Goal: Ask a question

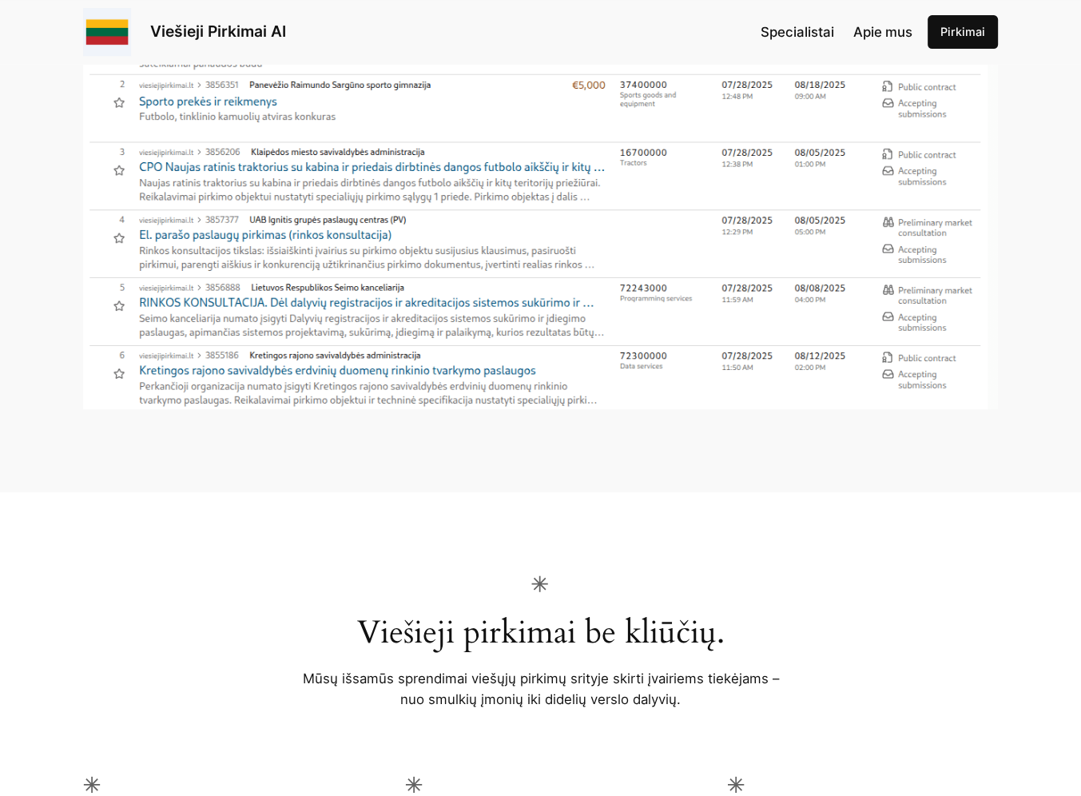
scroll to position [958, 0]
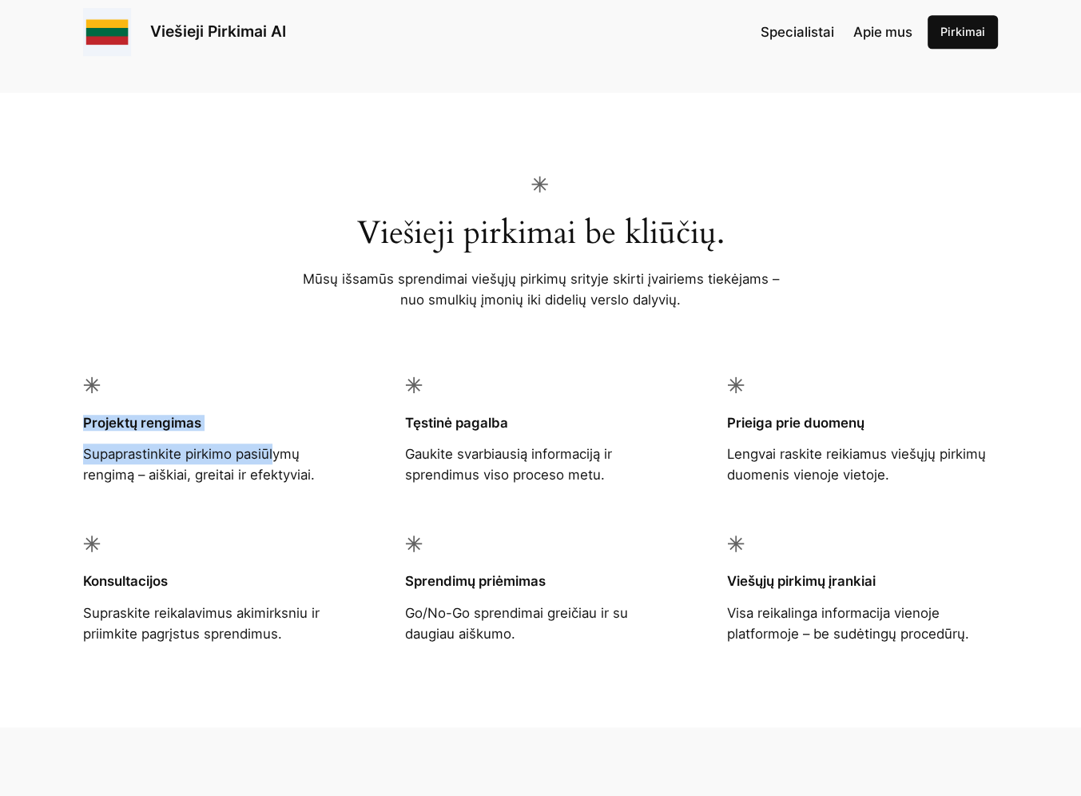
drag, startPoint x: 80, startPoint y: 419, endPoint x: 272, endPoint y: 451, distance: 194.3
click at [272, 451] on div "Viešieji pirkimai be kliūčių. Mūsų išsamūs sprendimai viešųjų pirkimų srityje s…" at bounding box center [540, 410] width 1081 height 634
click at [827, 470] on p "Lengvai raskite reikiamus viešųjų pirkimų duomenis vienoje vietoje." at bounding box center [862, 464] width 271 height 42
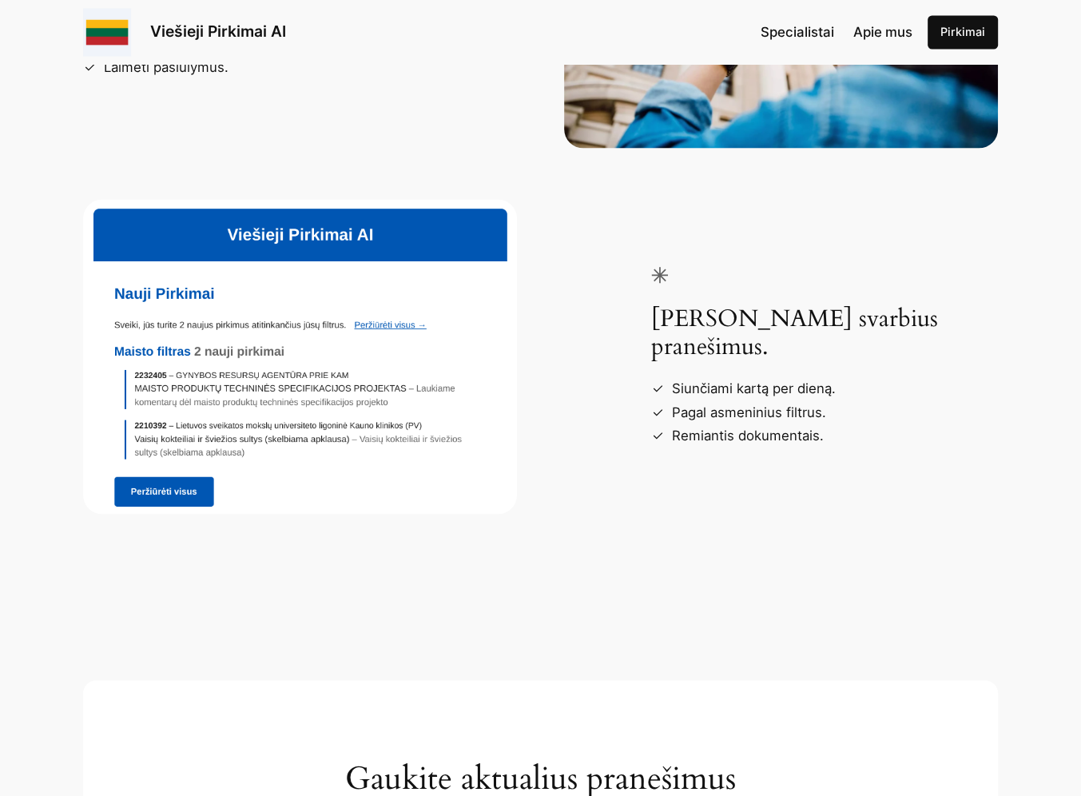
scroll to position [2705, 0]
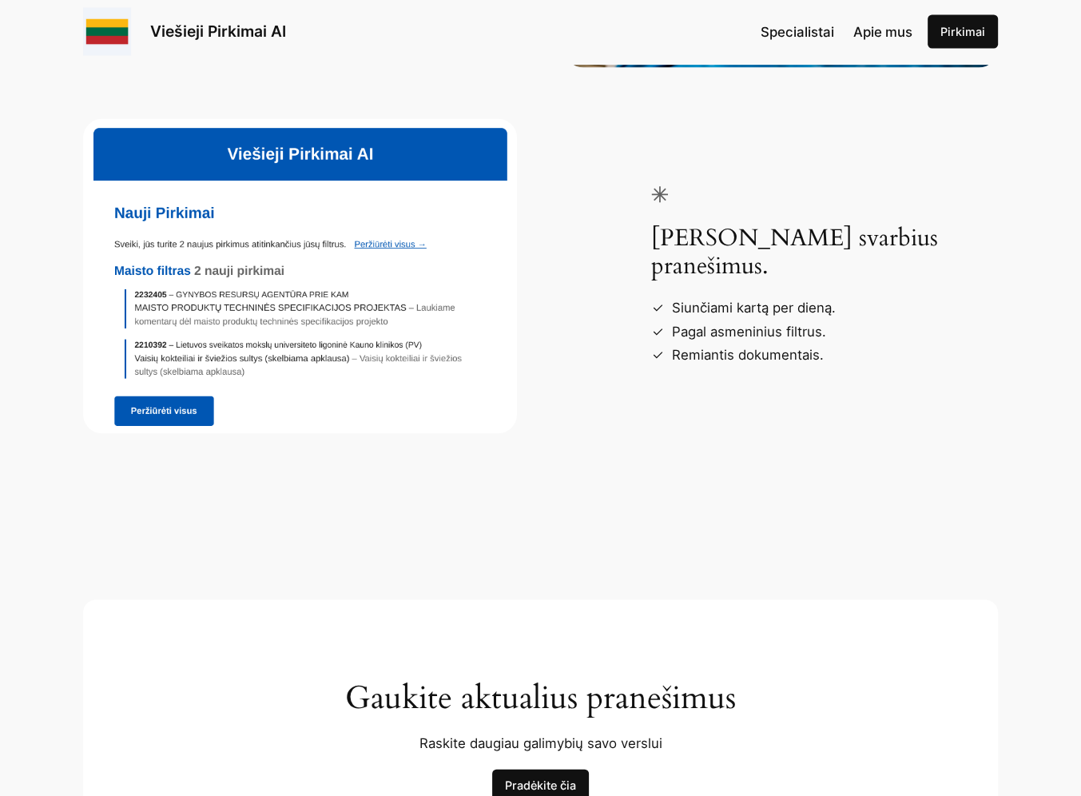
click at [797, 30] on span "Specialistai" at bounding box center [796, 32] width 73 height 16
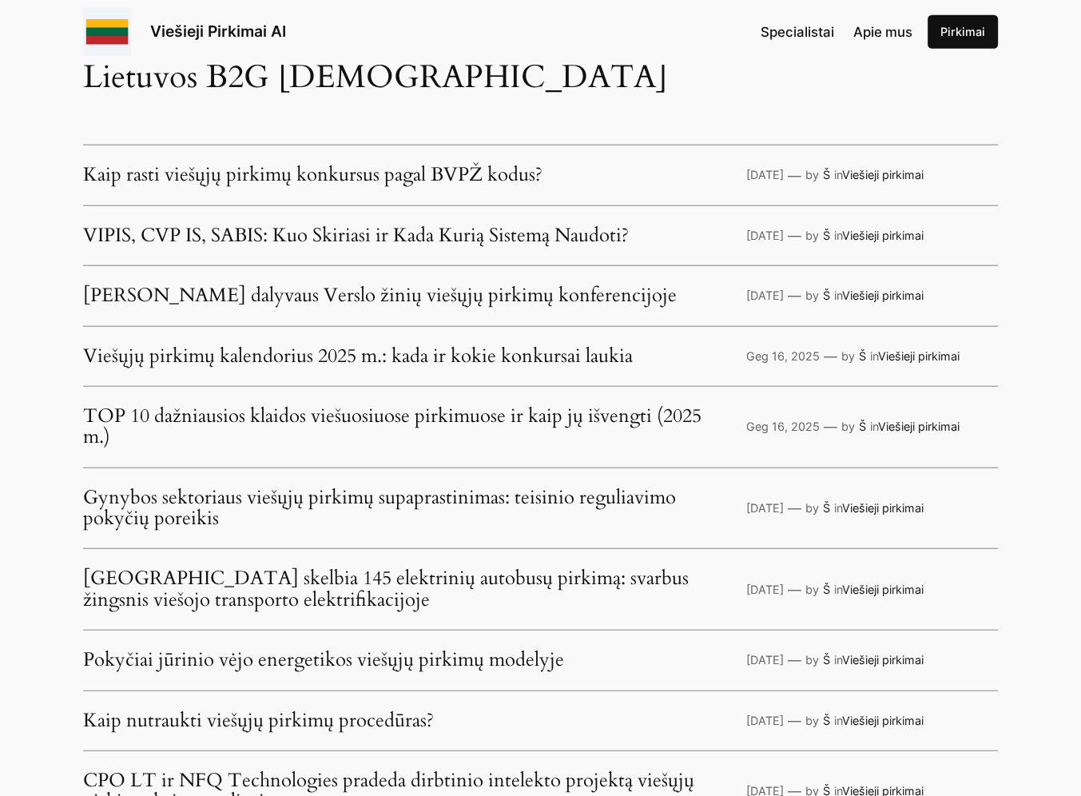
scroll to position [3664, 0]
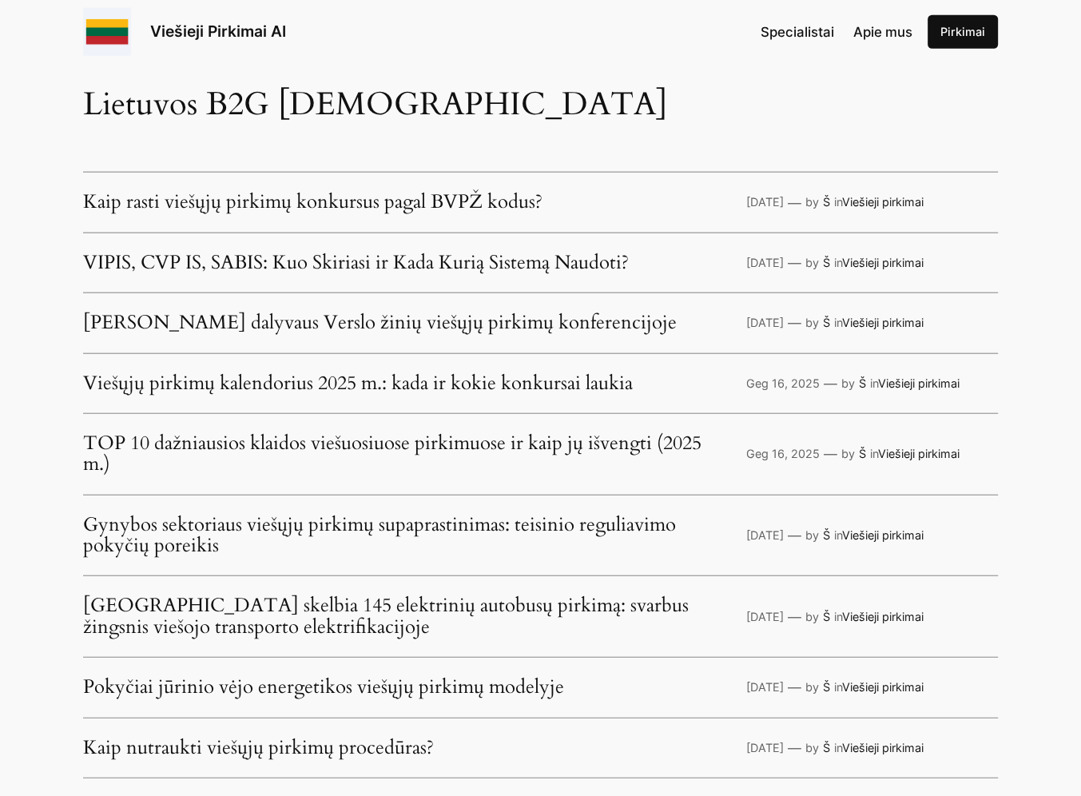
click at [351, 205] on link "Kaip rasti viešųjų pirkimų konkursus pagal BVPŽ kodus?" at bounding box center [312, 202] width 459 height 21
click at [314, 271] on link "VIPIS, CVP IS, SABIS: Kuo Skiriasi ir Kada Kurią Sistemą Naudoti?" at bounding box center [356, 262] width 546 height 21
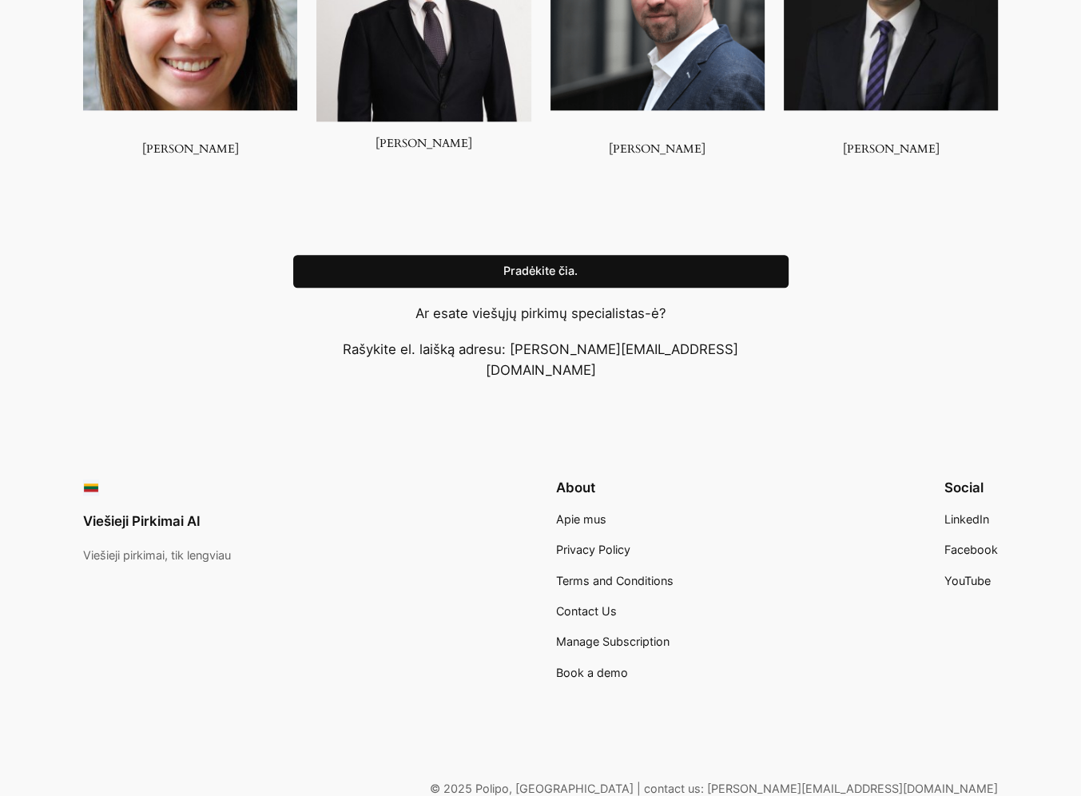
scroll to position [1502, 0]
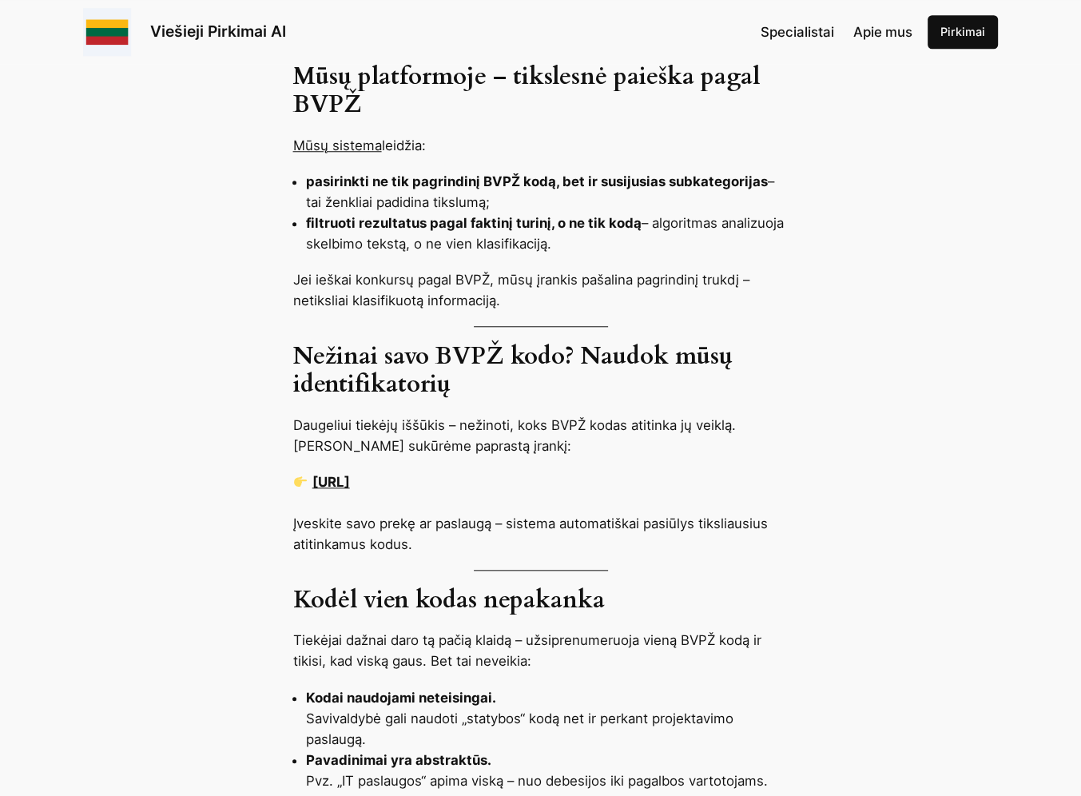
scroll to position [1278, 0]
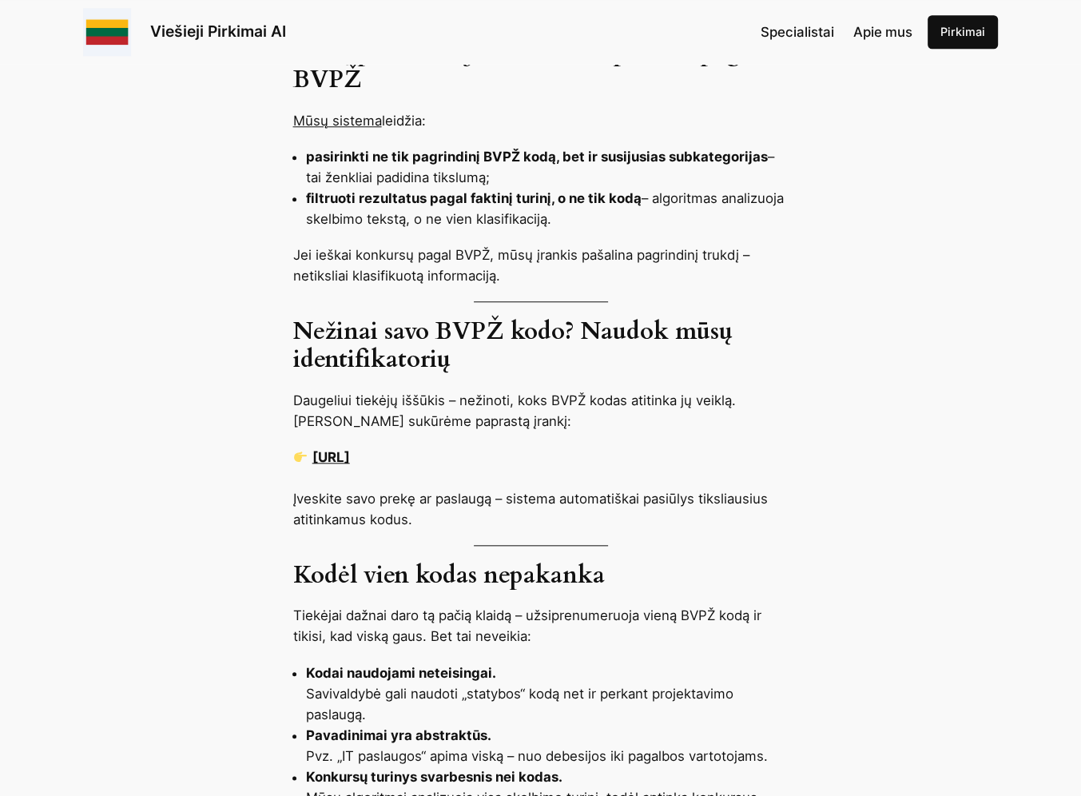
click at [350, 454] on link "https://cpvcodes.ai/?l=LT" at bounding box center [331, 457] width 38 height 16
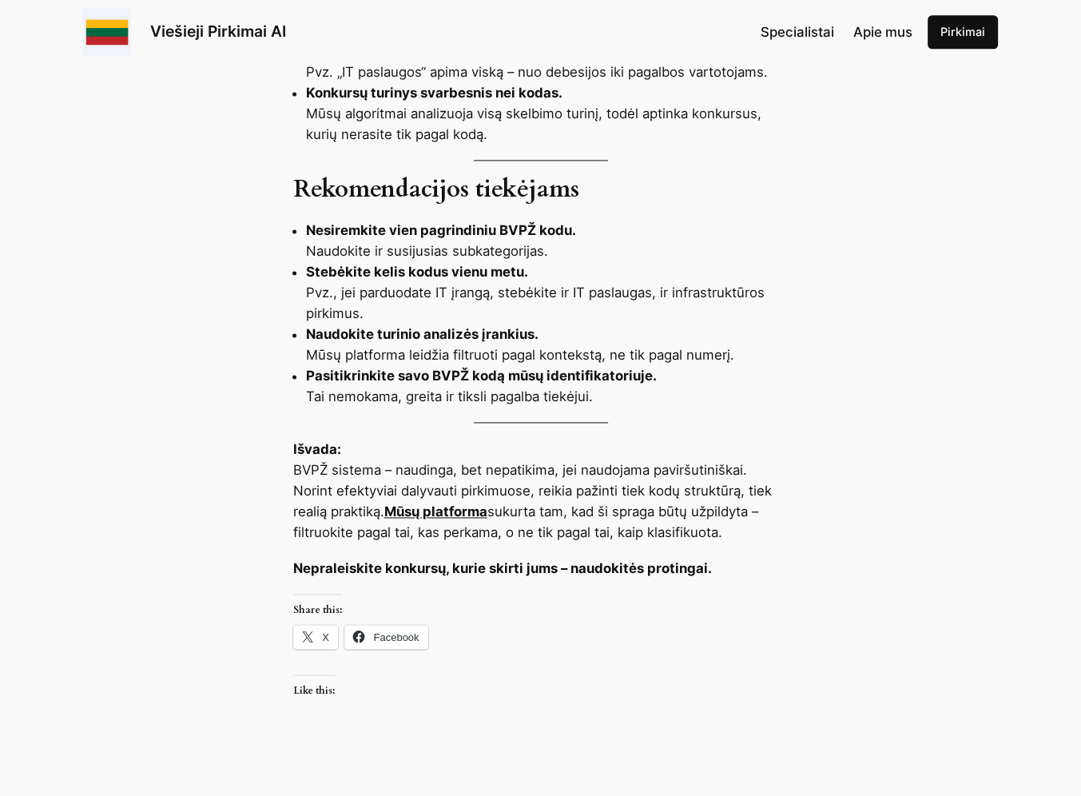
scroll to position [1997, 0]
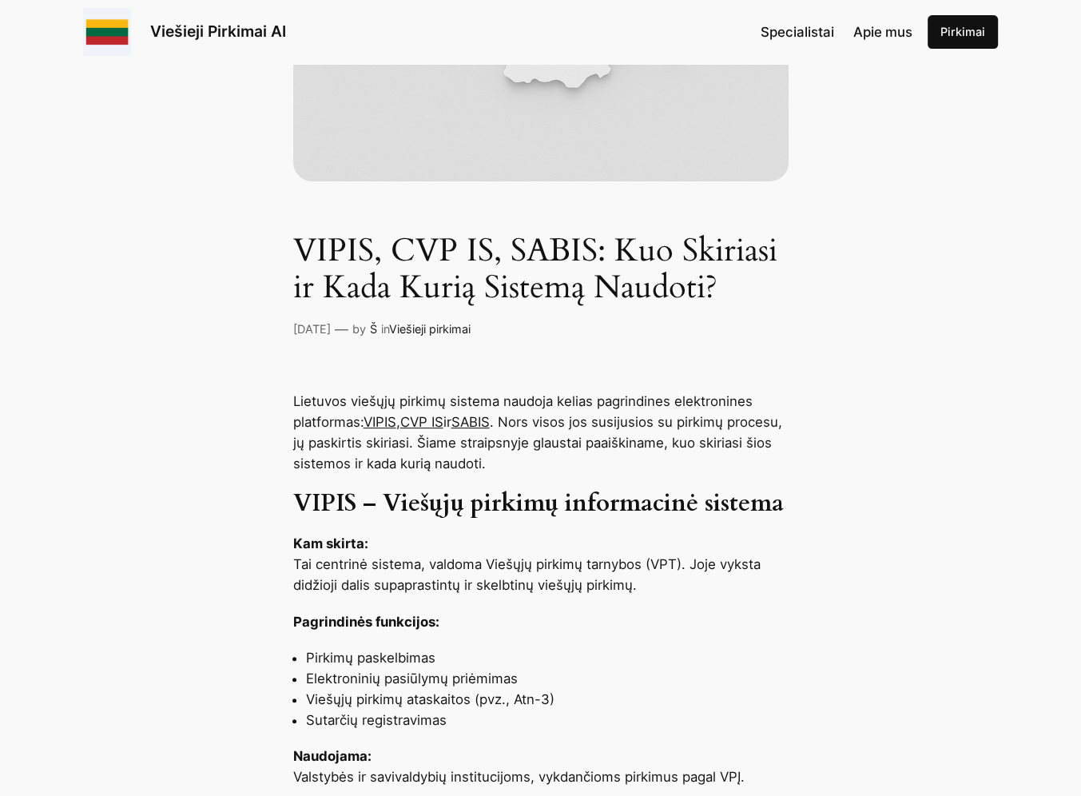
scroll to position [479, 0]
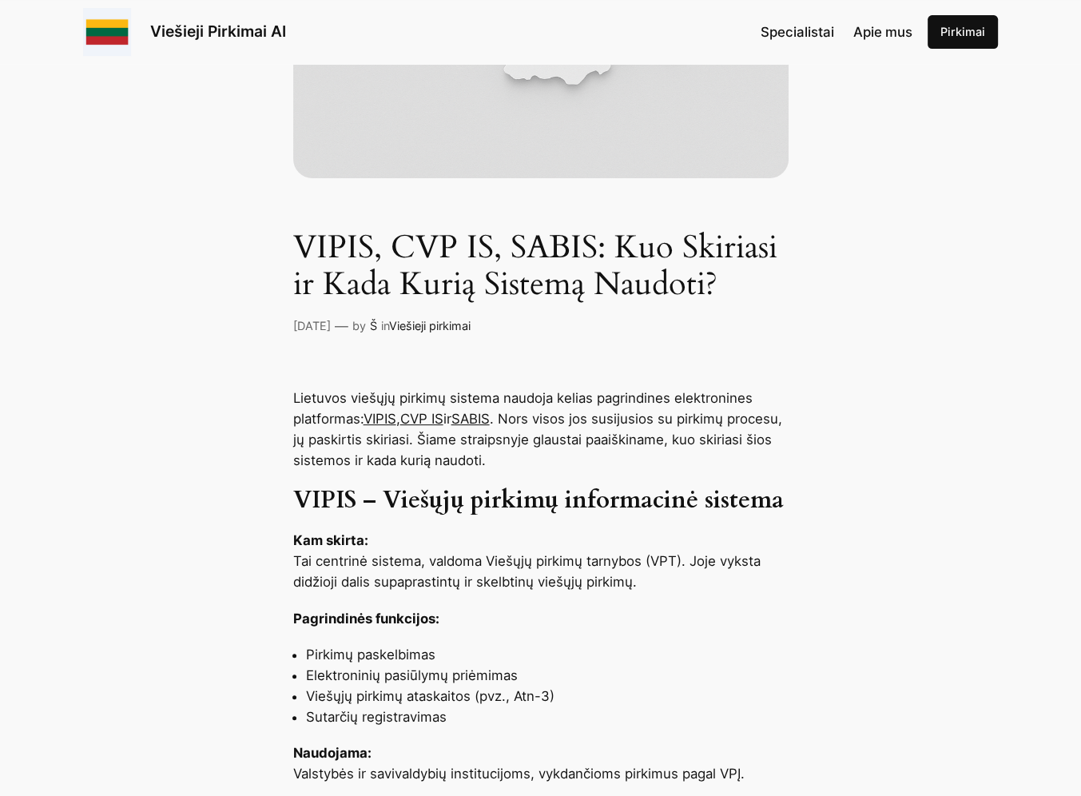
click at [377, 326] on link "Š" at bounding box center [373, 326] width 7 height 14
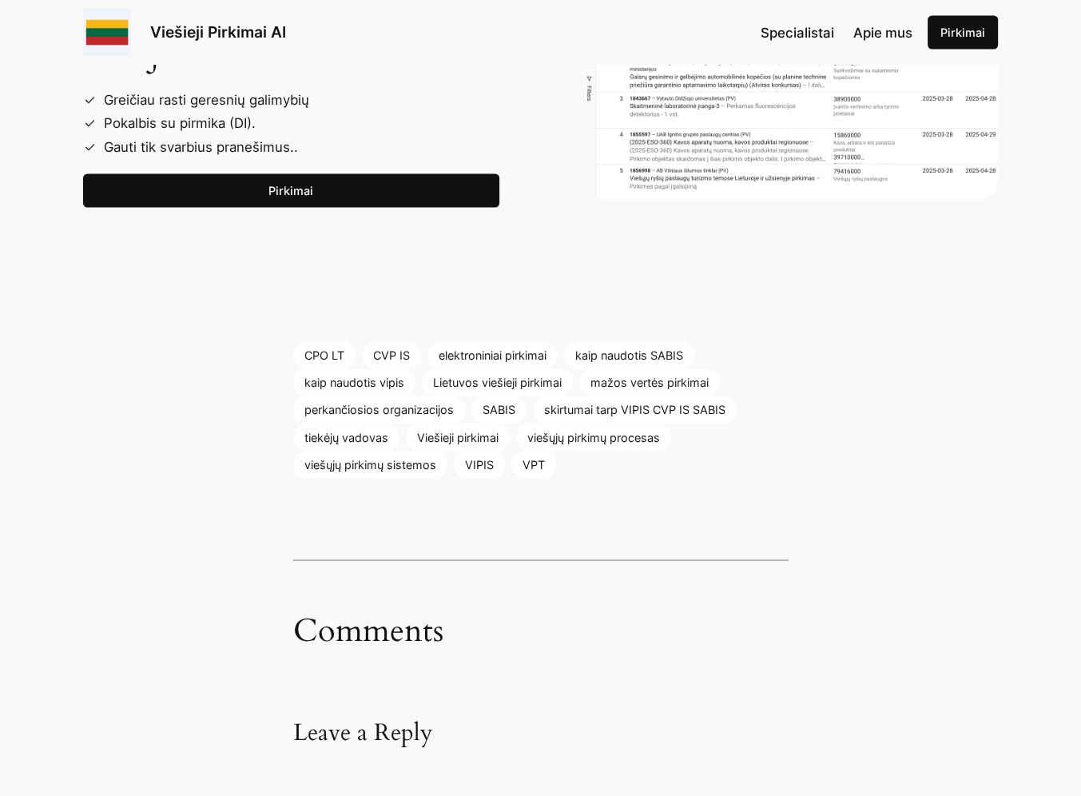
scroll to position [2716, 0]
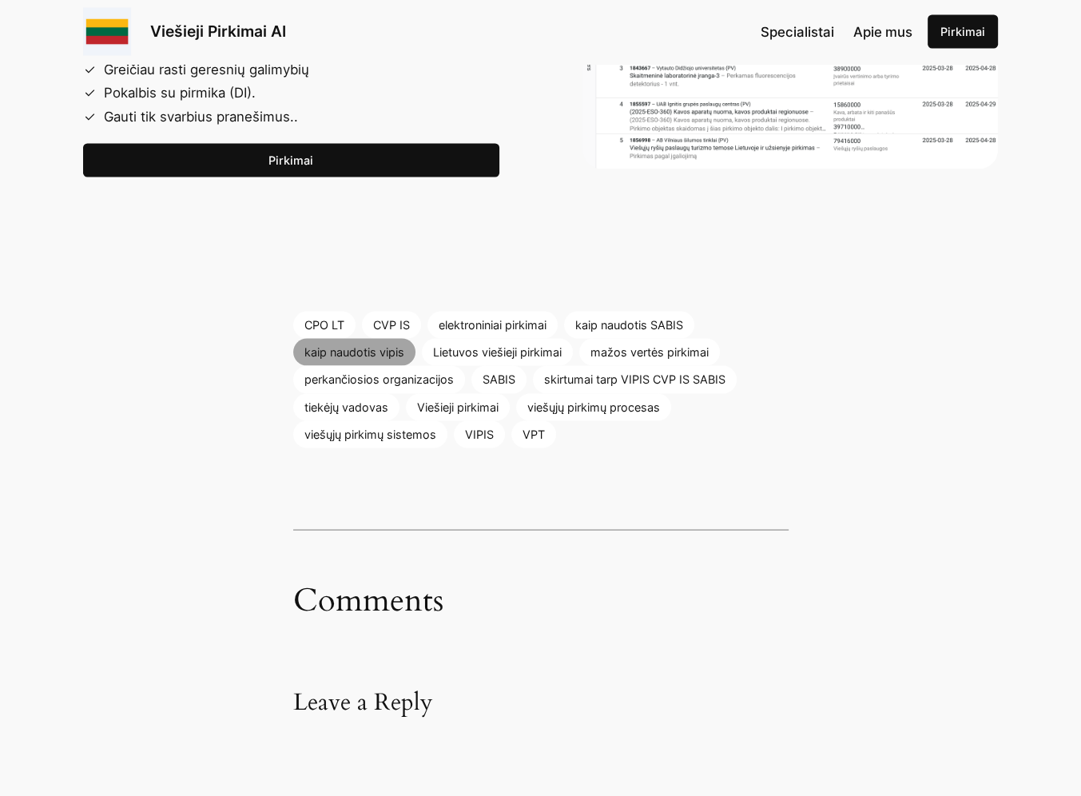
click at [362, 348] on link "kaip naudotis vipis" at bounding box center [354, 352] width 122 height 27
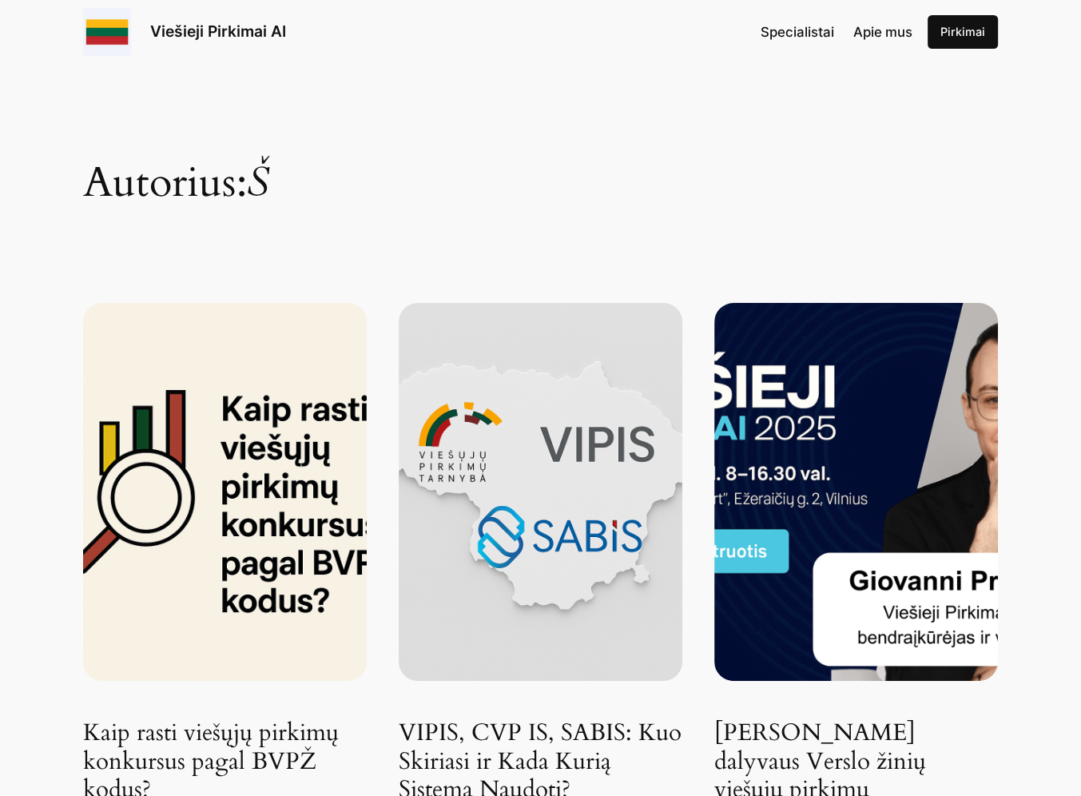
scroll to position [479, 0]
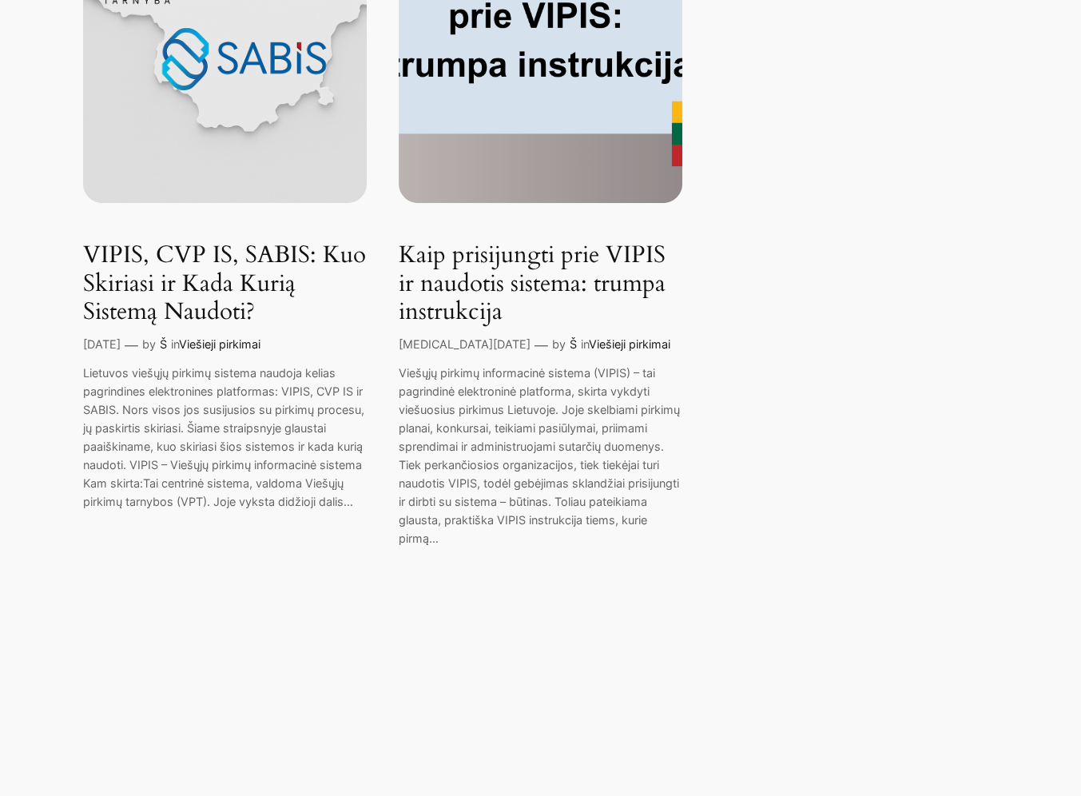
scroll to position [479, 0]
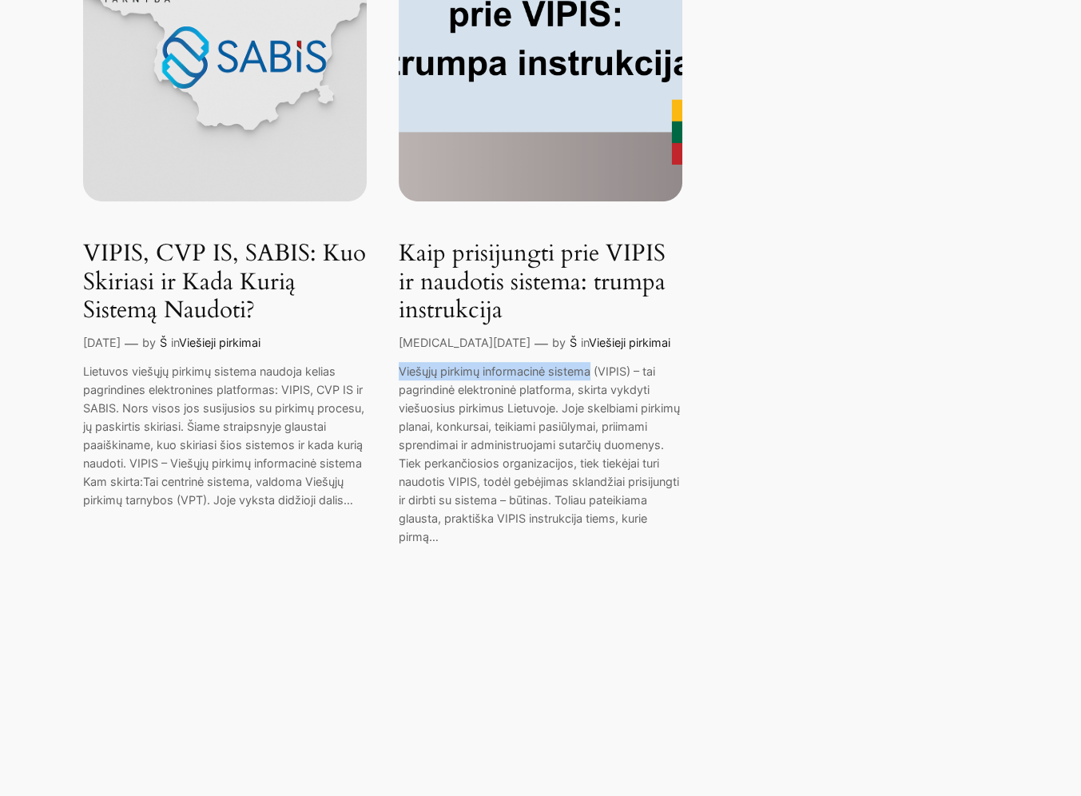
drag, startPoint x: 464, startPoint y: 367, endPoint x: 591, endPoint y: 375, distance: 127.2
click at [591, 375] on p "Viešųjų pirkimų informacinė sistema (VIPIS) – tai pagrindinė elektroninė platfo…" at bounding box center [541, 454] width 284 height 184
click at [512, 291] on link "Kaip prisijungti prie VIPIS ir naudotis sistema: trumpa instrukcija" at bounding box center [541, 282] width 284 height 85
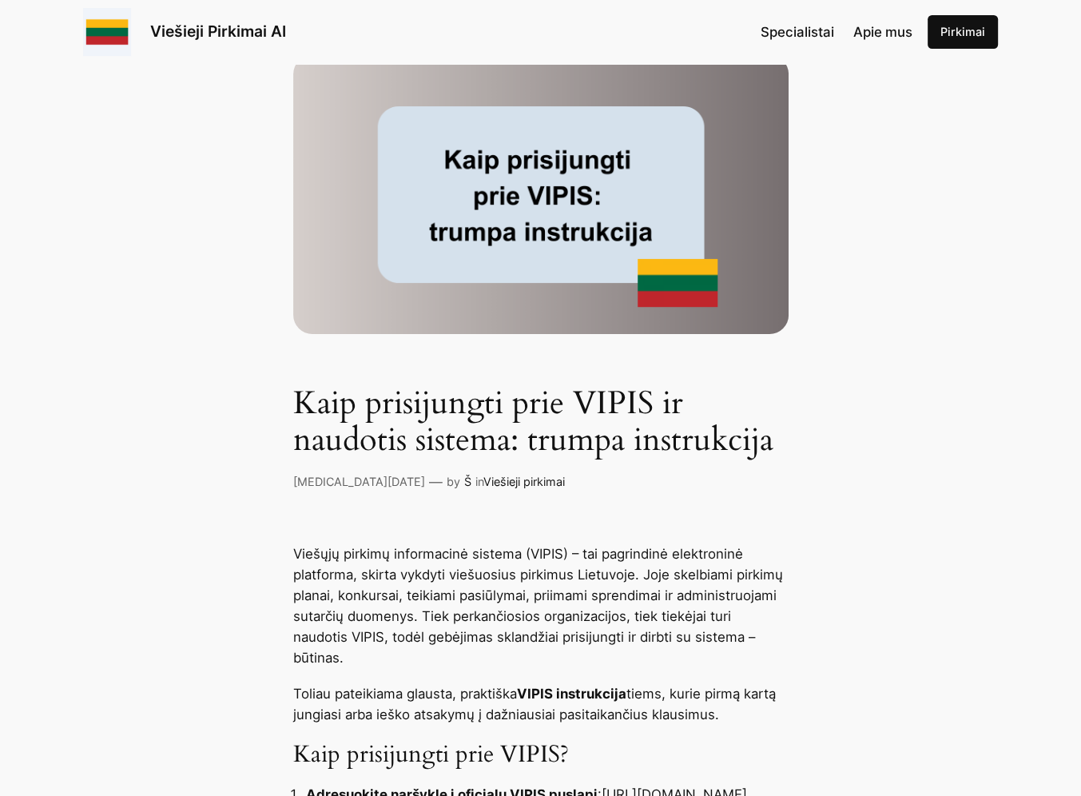
scroll to position [399, 0]
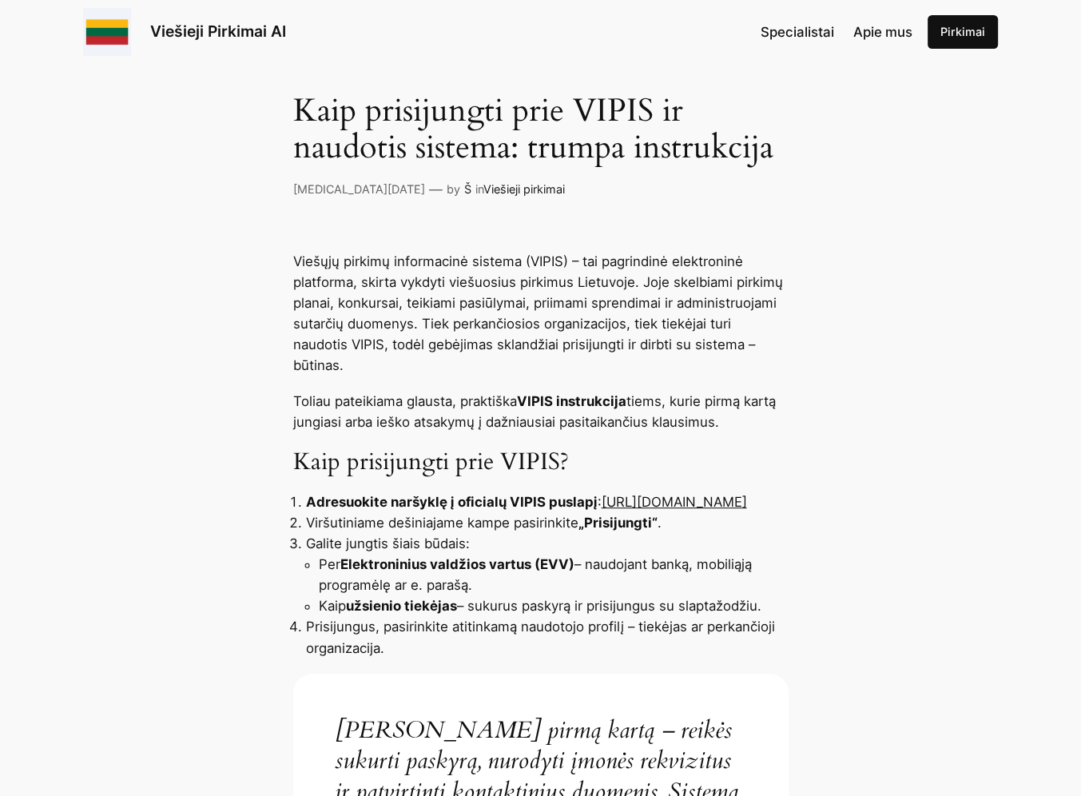
click at [601, 506] on link "[URL][DOMAIN_NAME]" at bounding box center [673, 502] width 145 height 16
click at [601, 500] on link "[URL][DOMAIN_NAME]" at bounding box center [673, 502] width 145 height 16
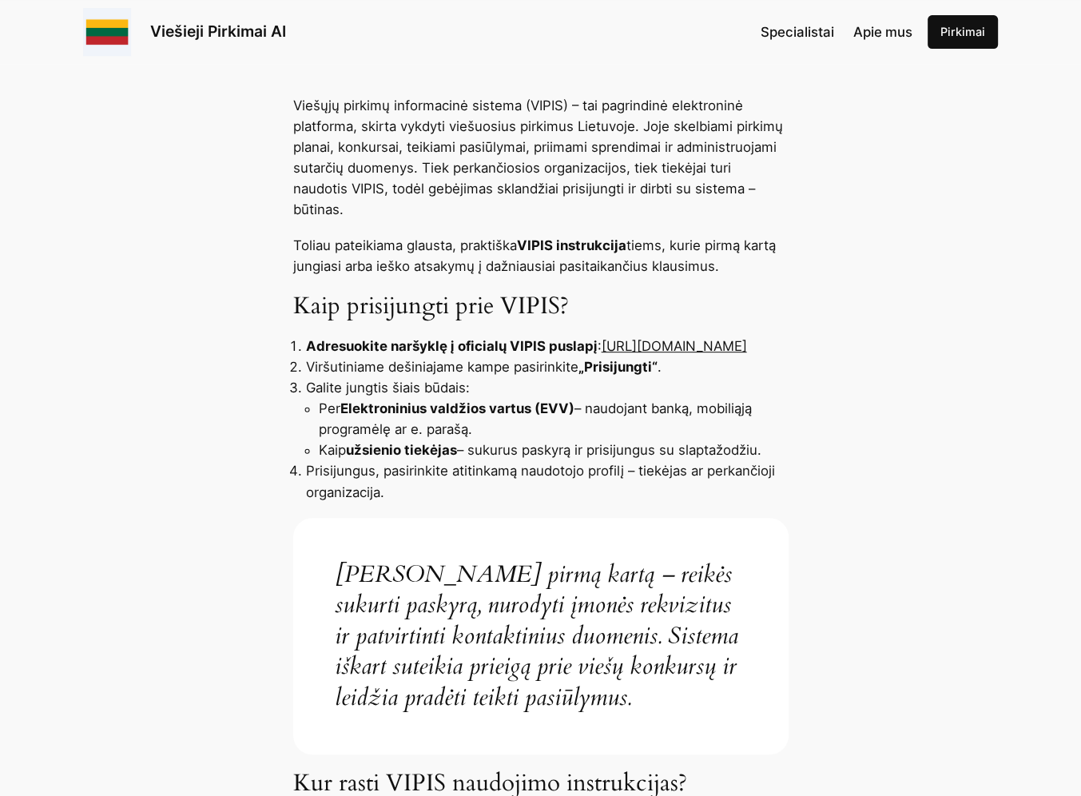
scroll to position [559, 0]
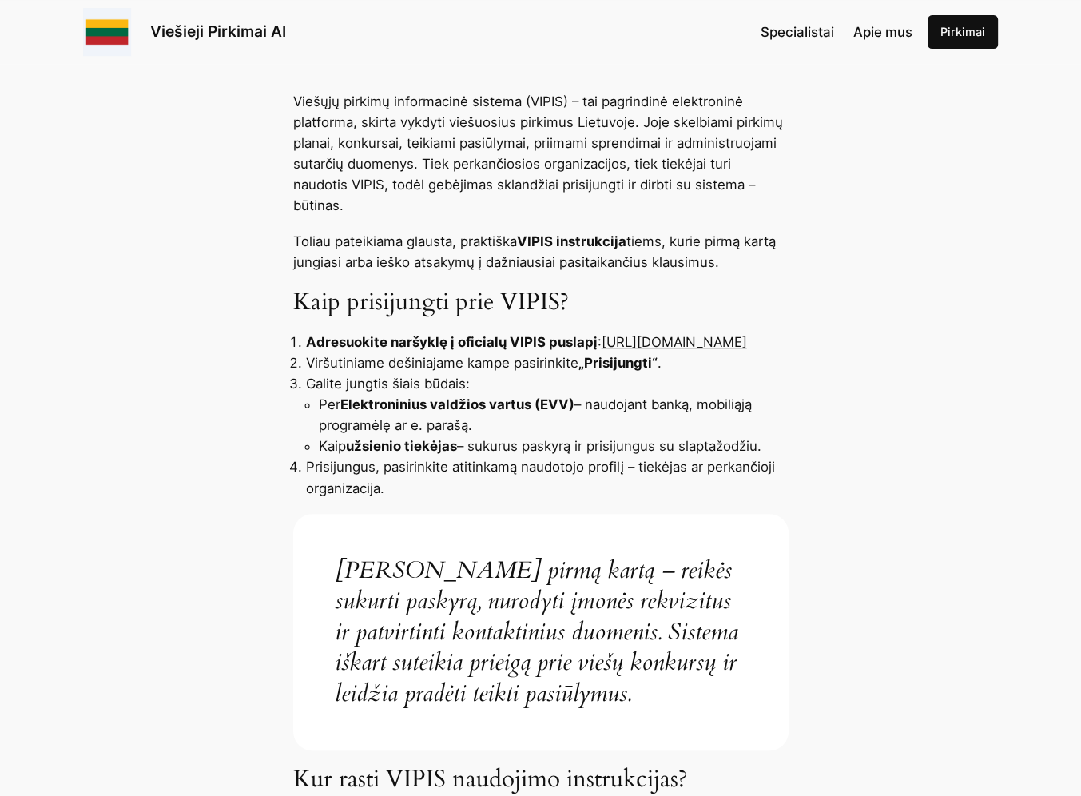
drag, startPoint x: 538, startPoint y: 342, endPoint x: 307, endPoint y: 342, distance: 231.6
click at [307, 342] on li "Adresuokite naršyklę į oficialų VIPIS puslapį : [URL][DOMAIN_NAME]" at bounding box center [547, 341] width 482 height 21
copy link "https://pirkimai.eviesiejipirkimai.lt"
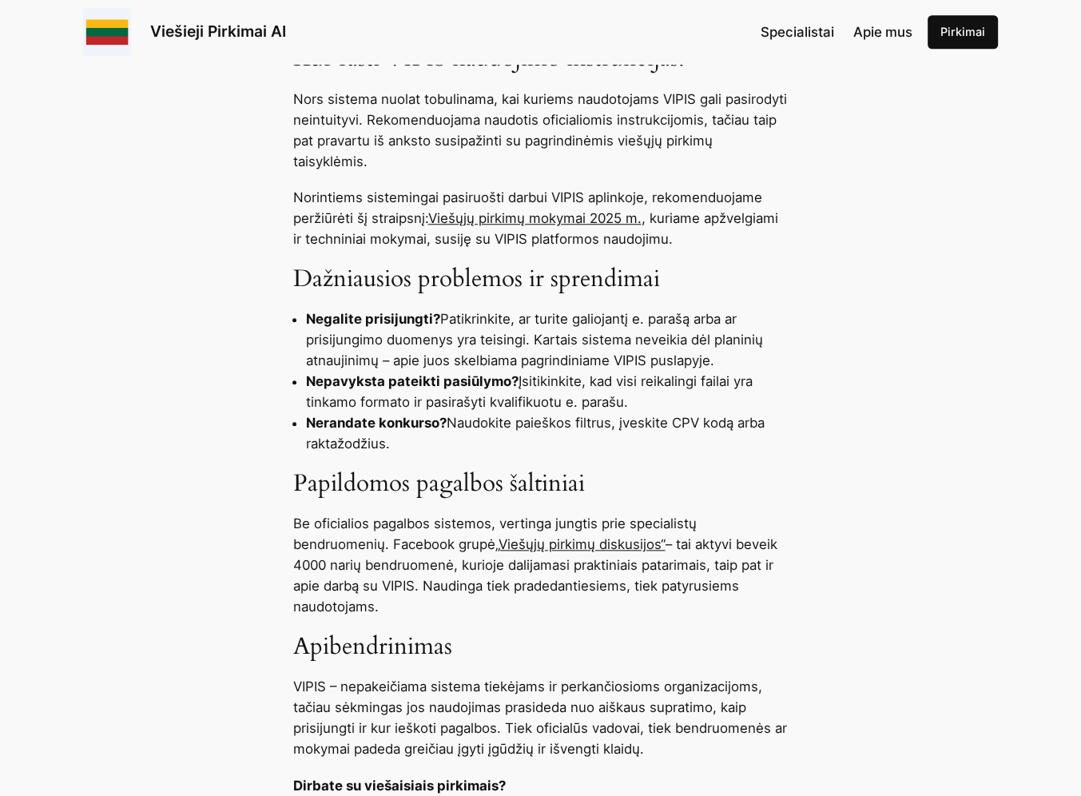
scroll to position [1518, 0]
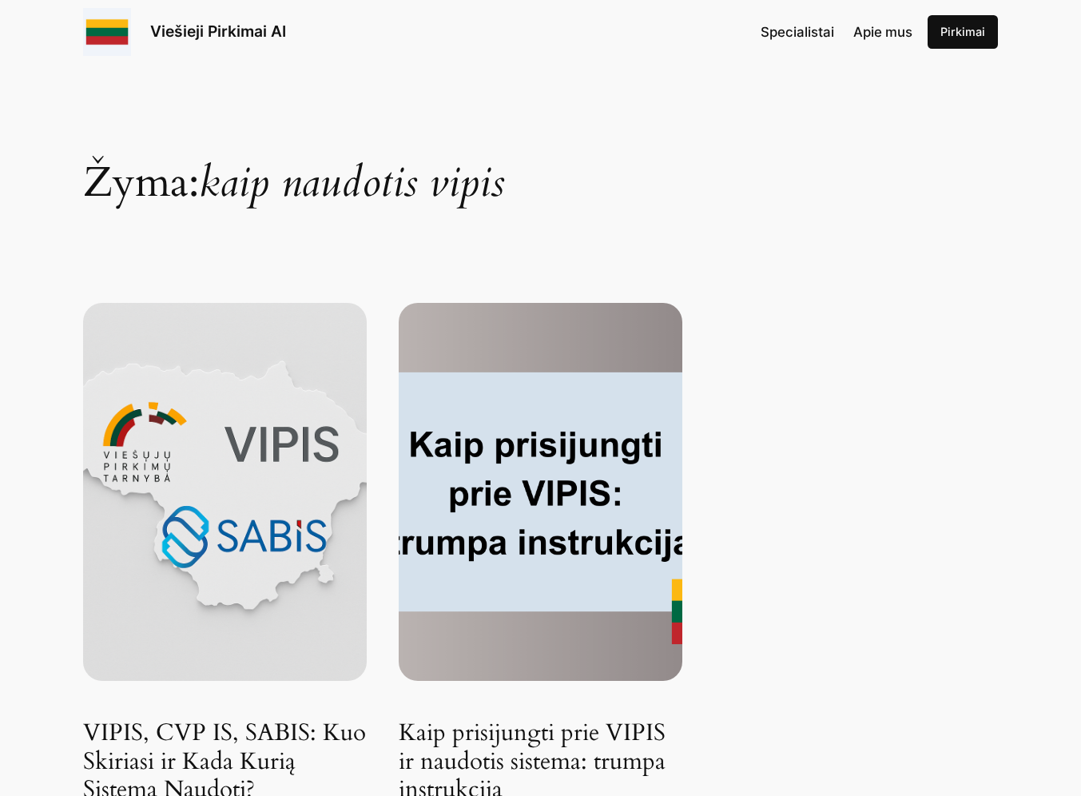
scroll to position [479, 0]
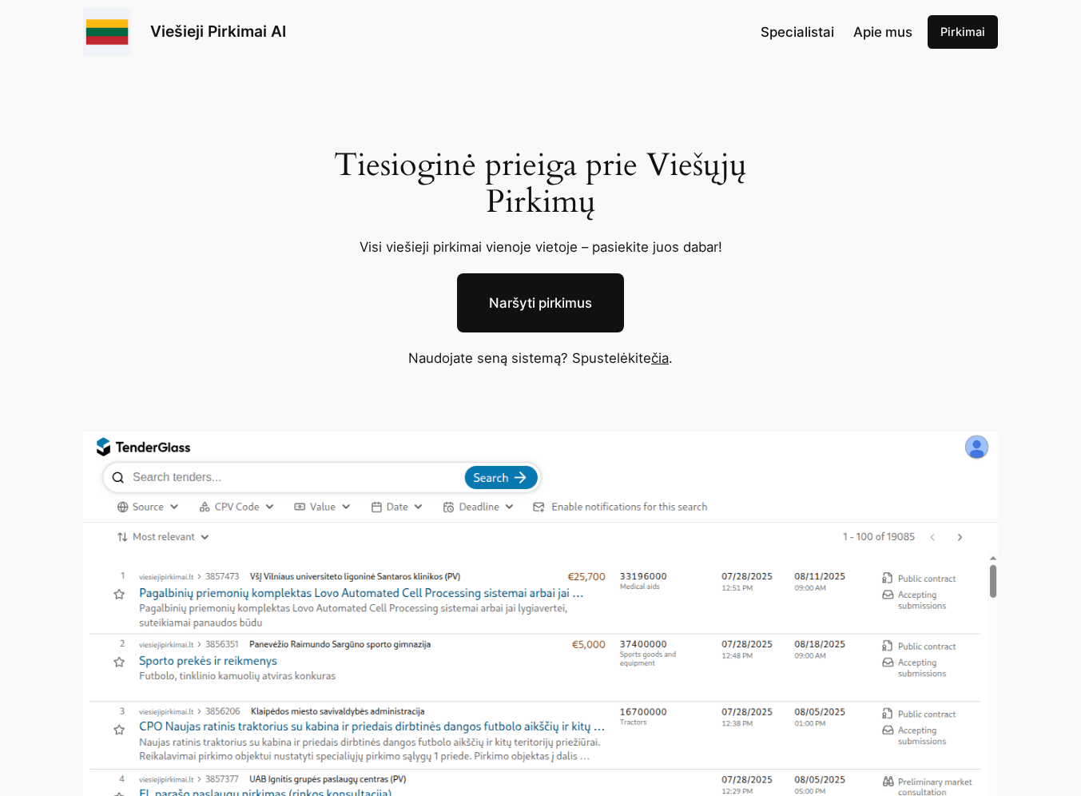
scroll to position [3664, 0]
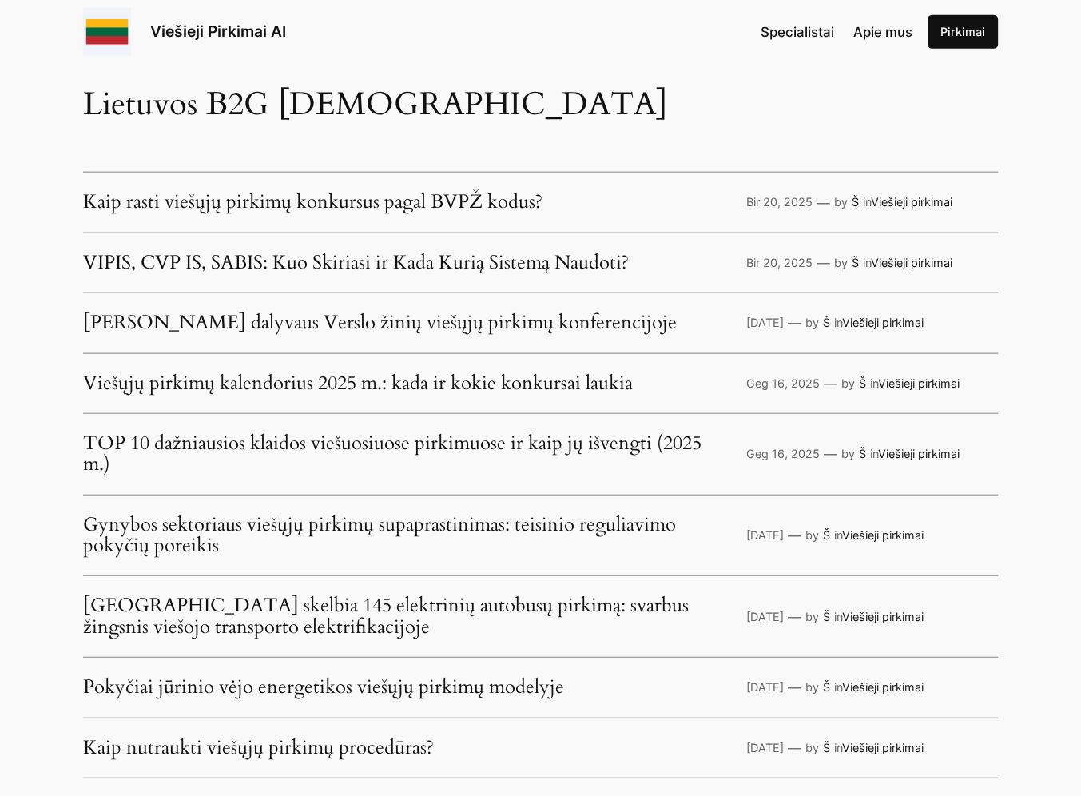
click at [441, 373] on link "Viešųjų pirkimų kalendorius 2025 m.: kada ir kokie konkursai laukia" at bounding box center [358, 383] width 550 height 21
click at [375, 437] on link "TOP 10 dažniausios klaidos viešuosiuose pirkimuose ir kaip jų išvengti (2025 m.)" at bounding box center [407, 454] width 648 height 42
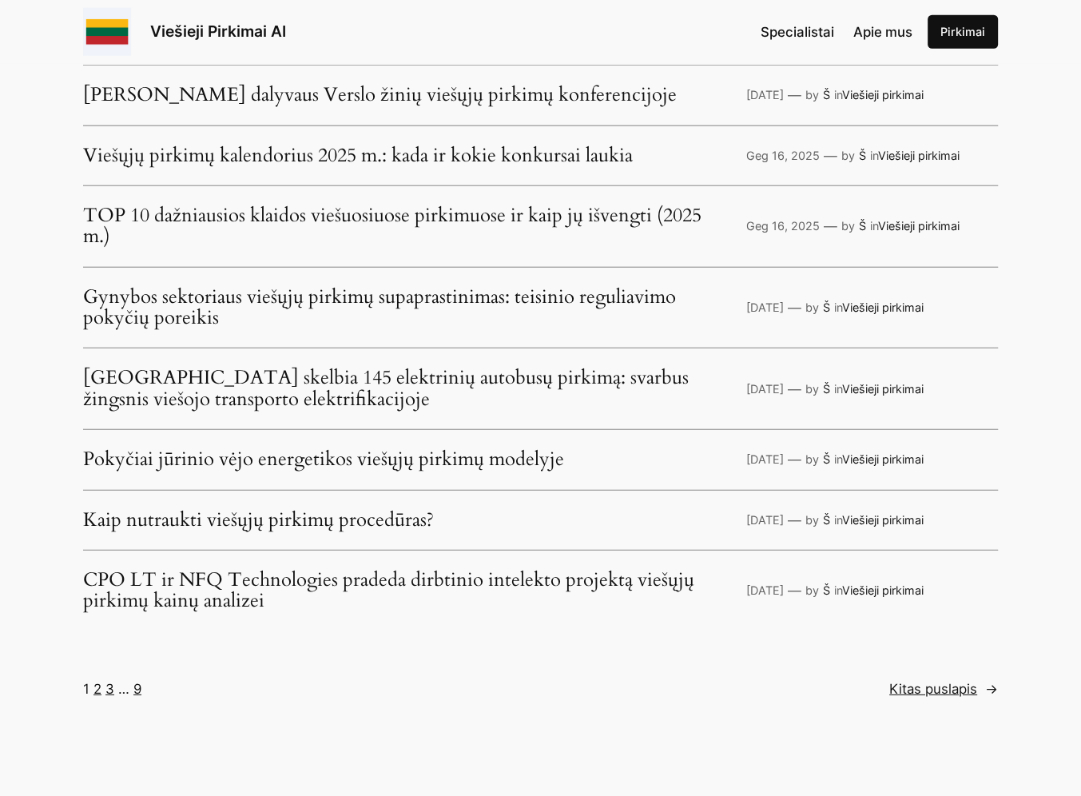
scroll to position [3903, 0]
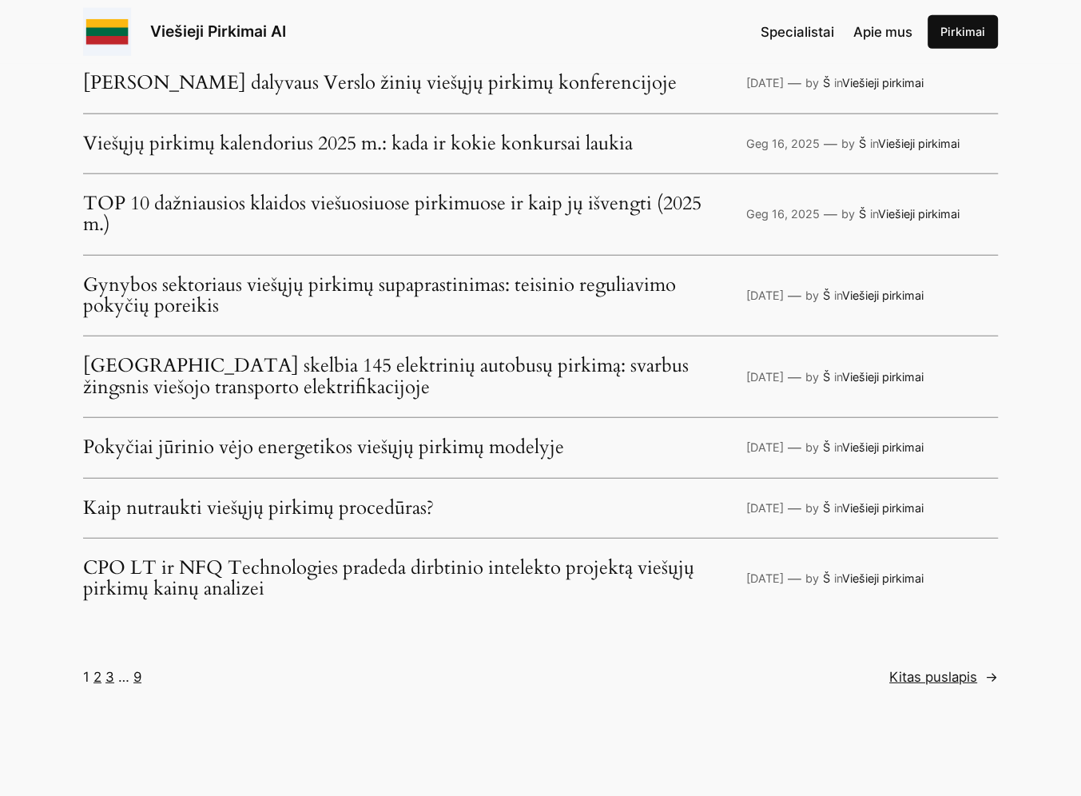
click at [189, 288] on link "Gynybos sektoriaus viešųjų pirkimų supaprastinimas: teisinio reguliavimo pokyči…" at bounding box center [407, 296] width 648 height 42
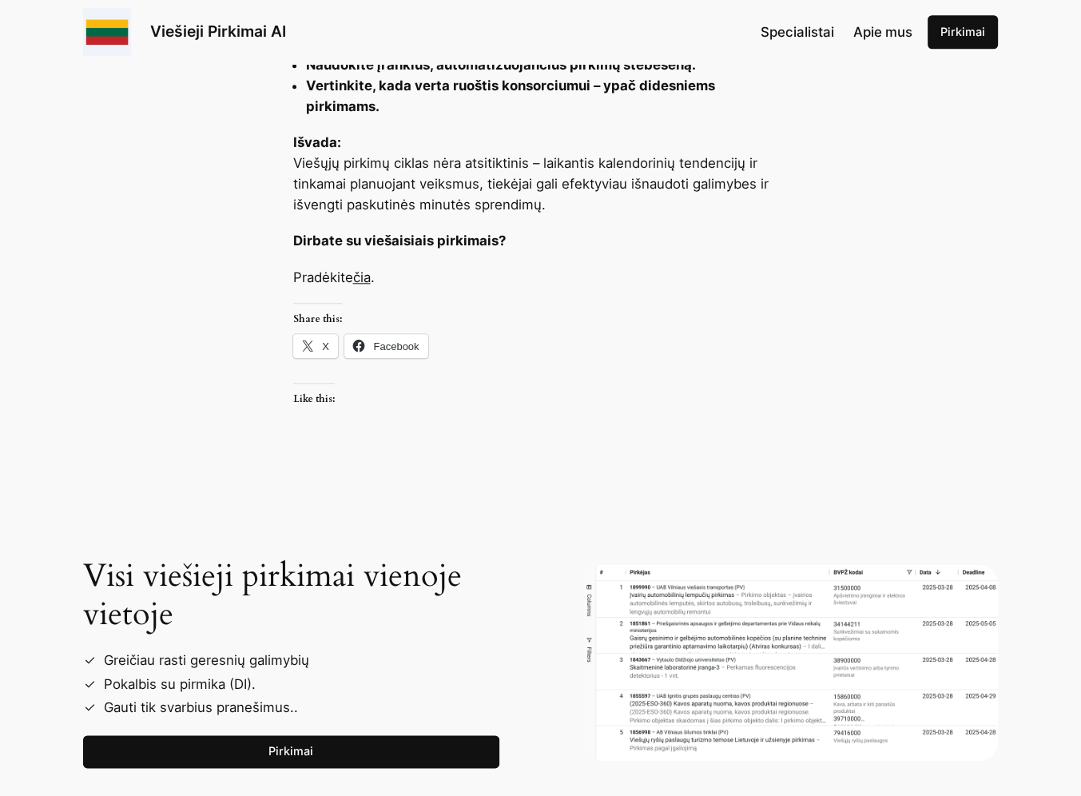
scroll to position [1518, 0]
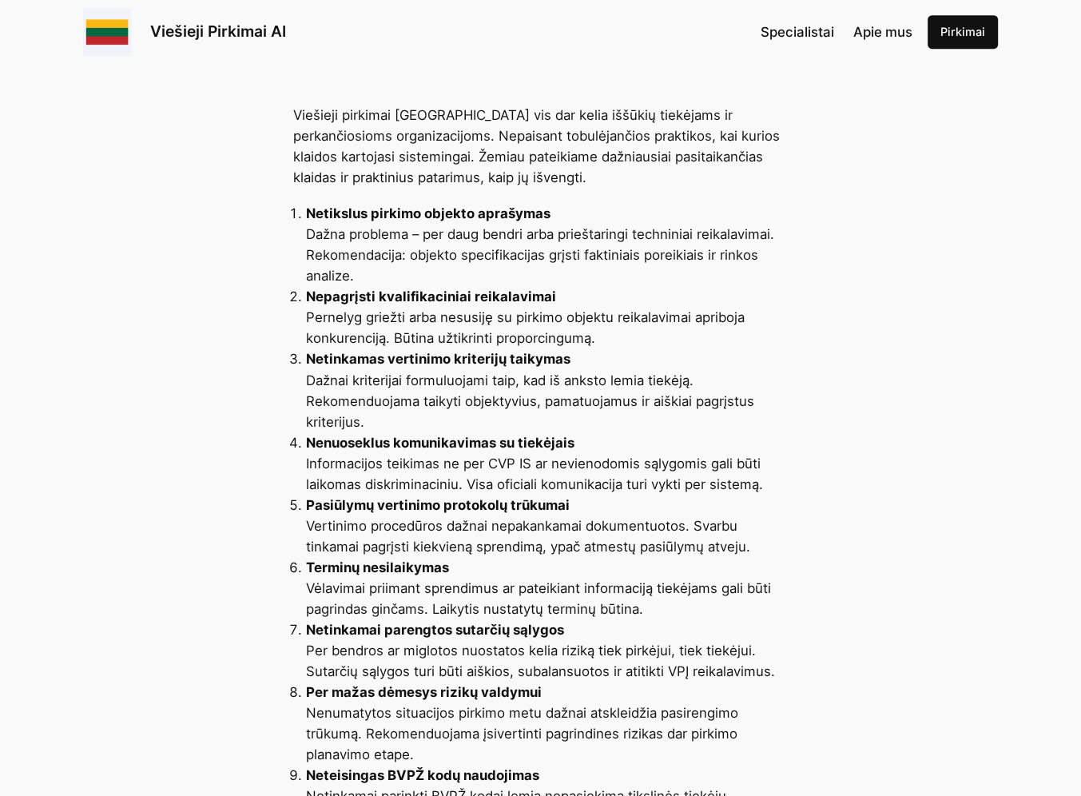
scroll to position [1198, 0]
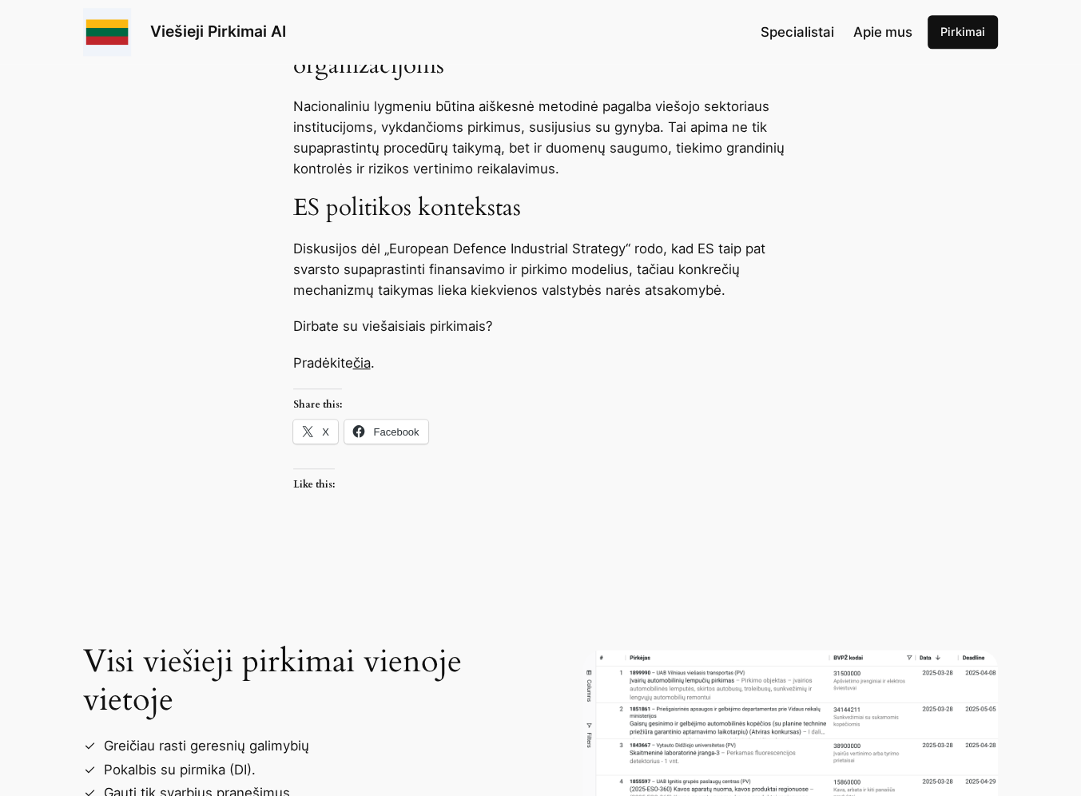
scroll to position [1597, 0]
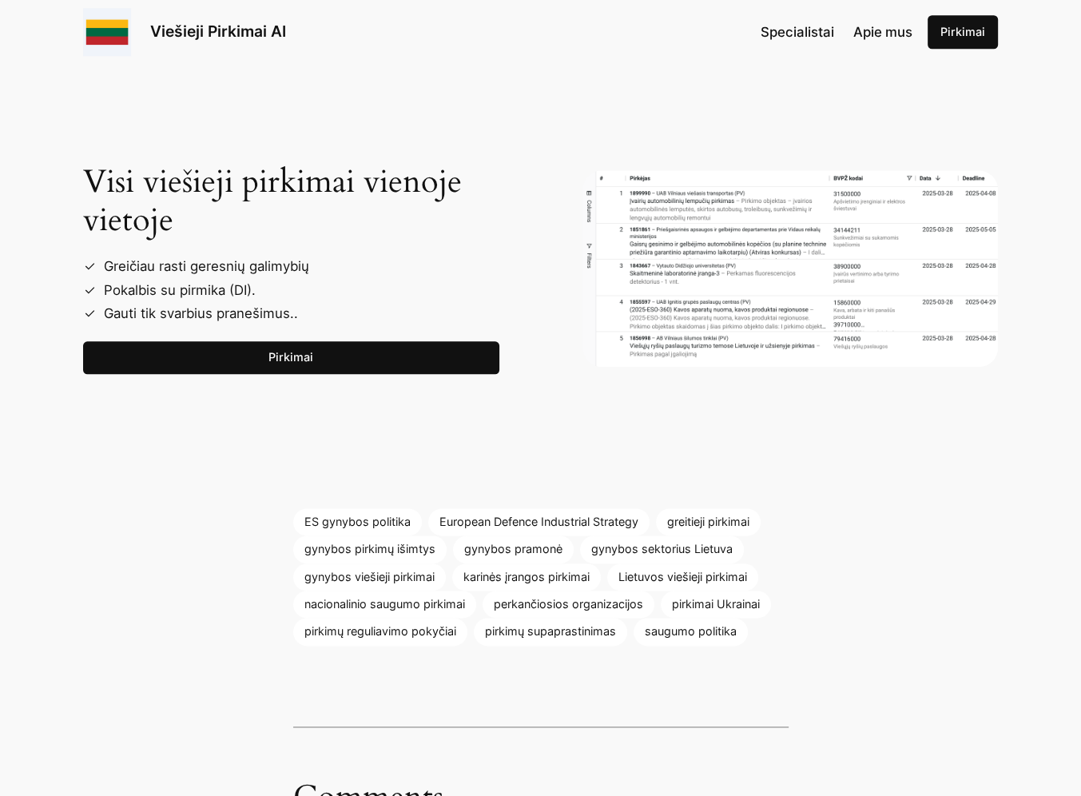
click at [291, 351] on link "Pirkimai" at bounding box center [291, 358] width 416 height 34
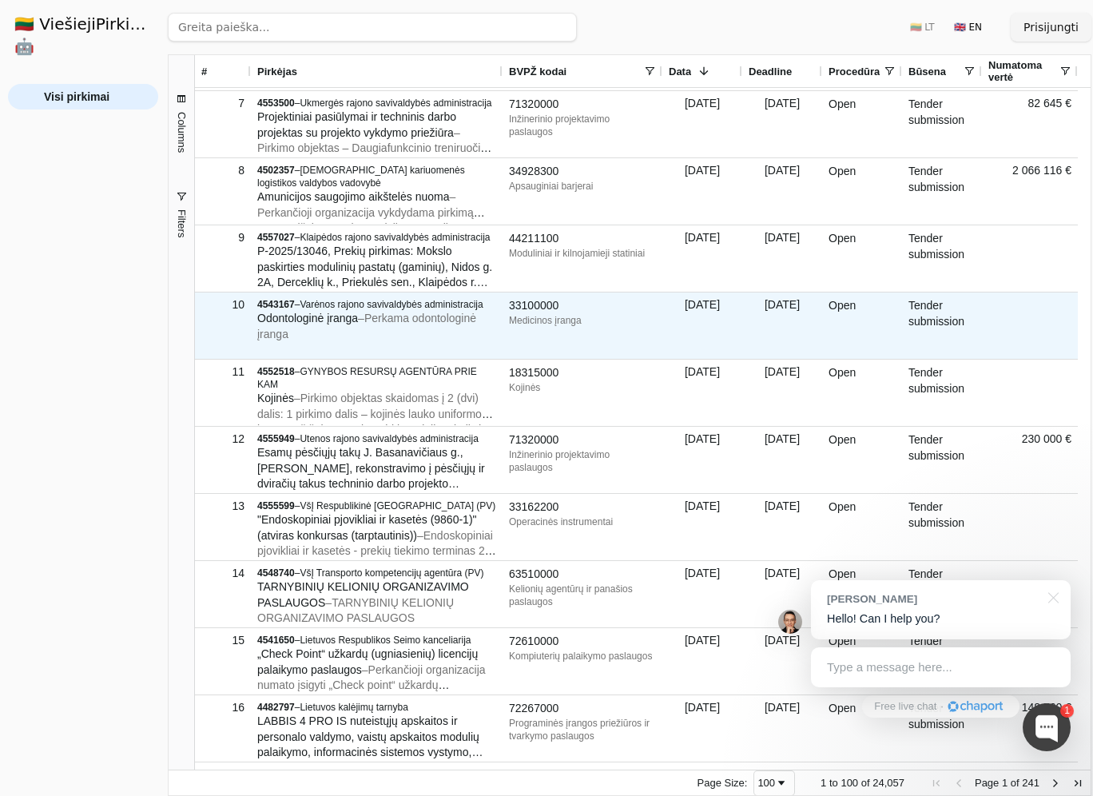
scroll to position [719, 0]
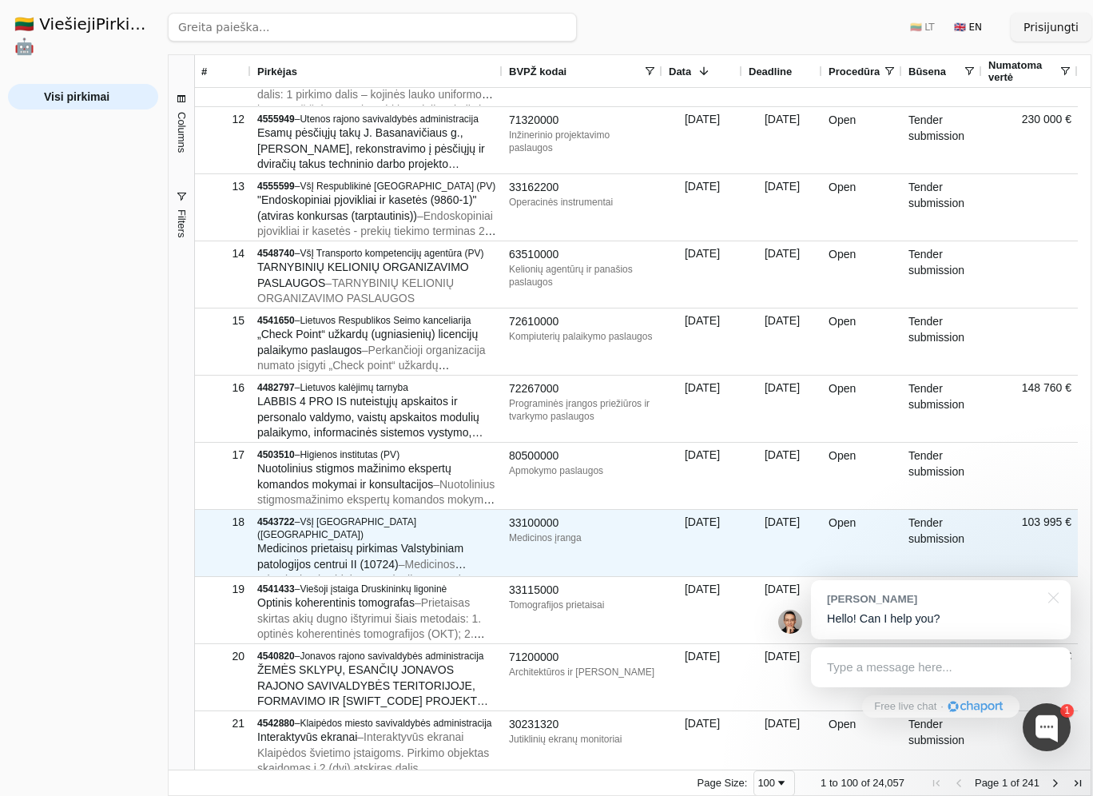
click at [948, 532] on div "Tender submission" at bounding box center [942, 543] width 80 height 66
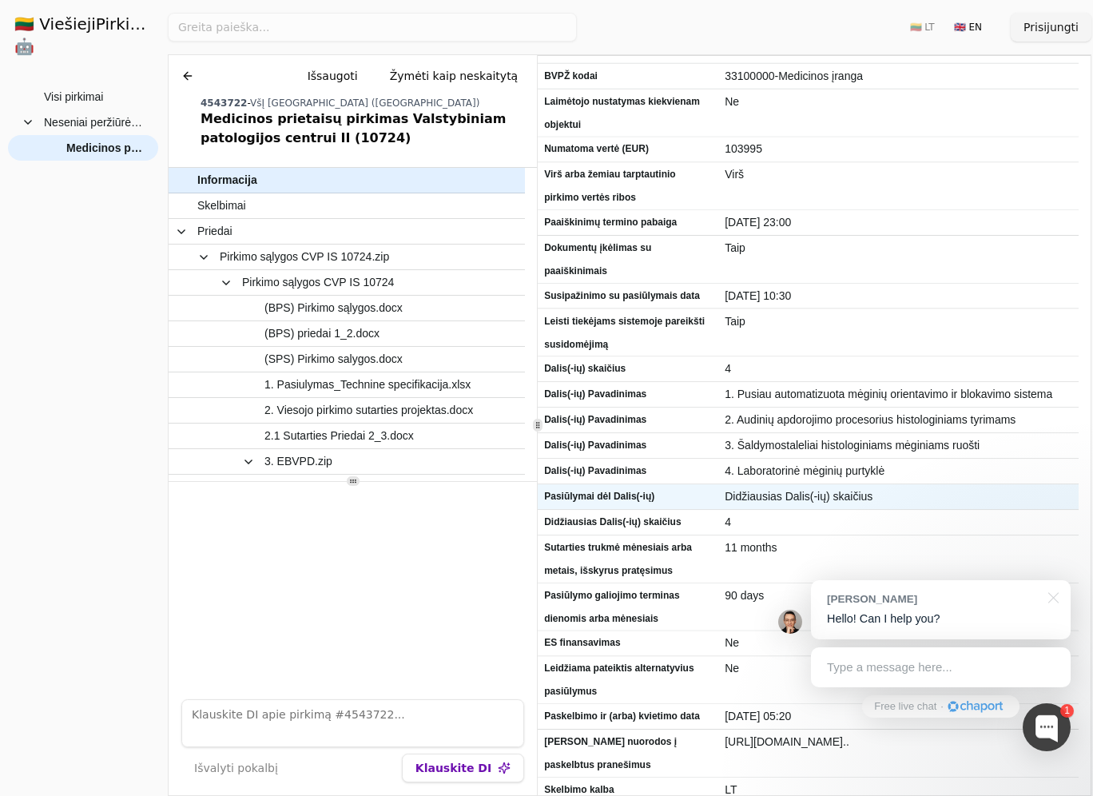
scroll to position [317, 0]
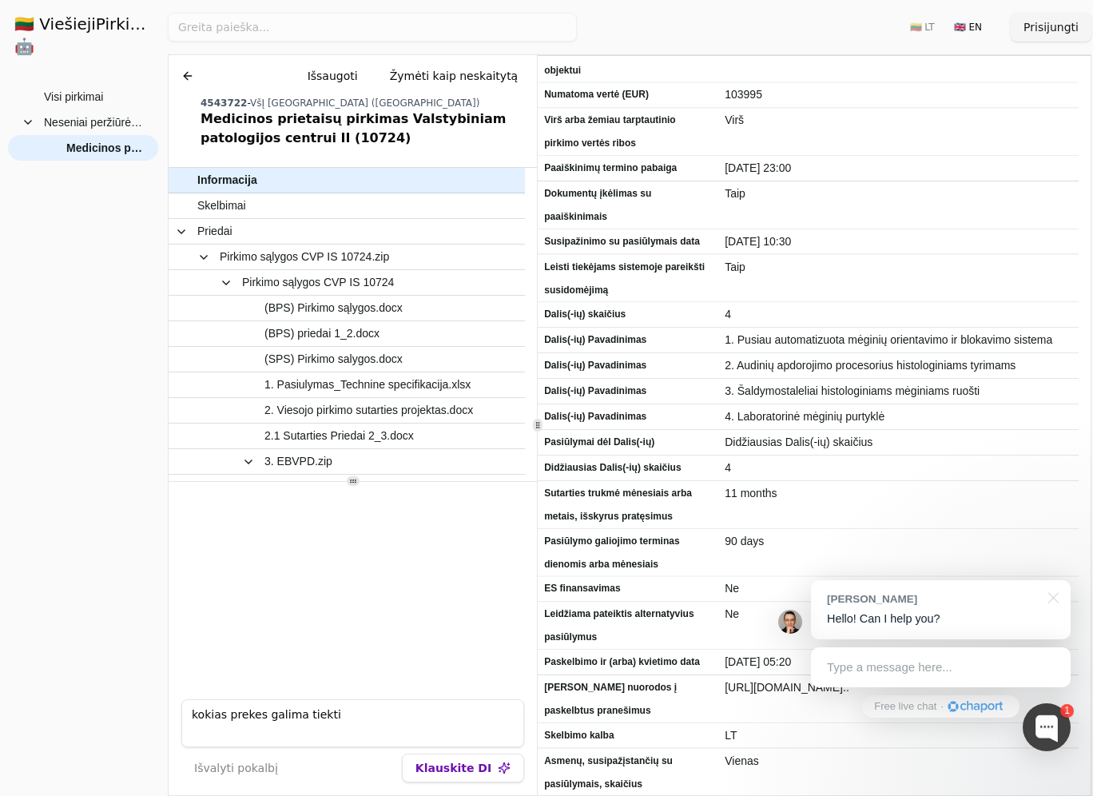
type textarea "kokias prekes galima tiekti"
click at [466, 763] on button "Klauskite DI" at bounding box center [463, 767] width 122 height 29
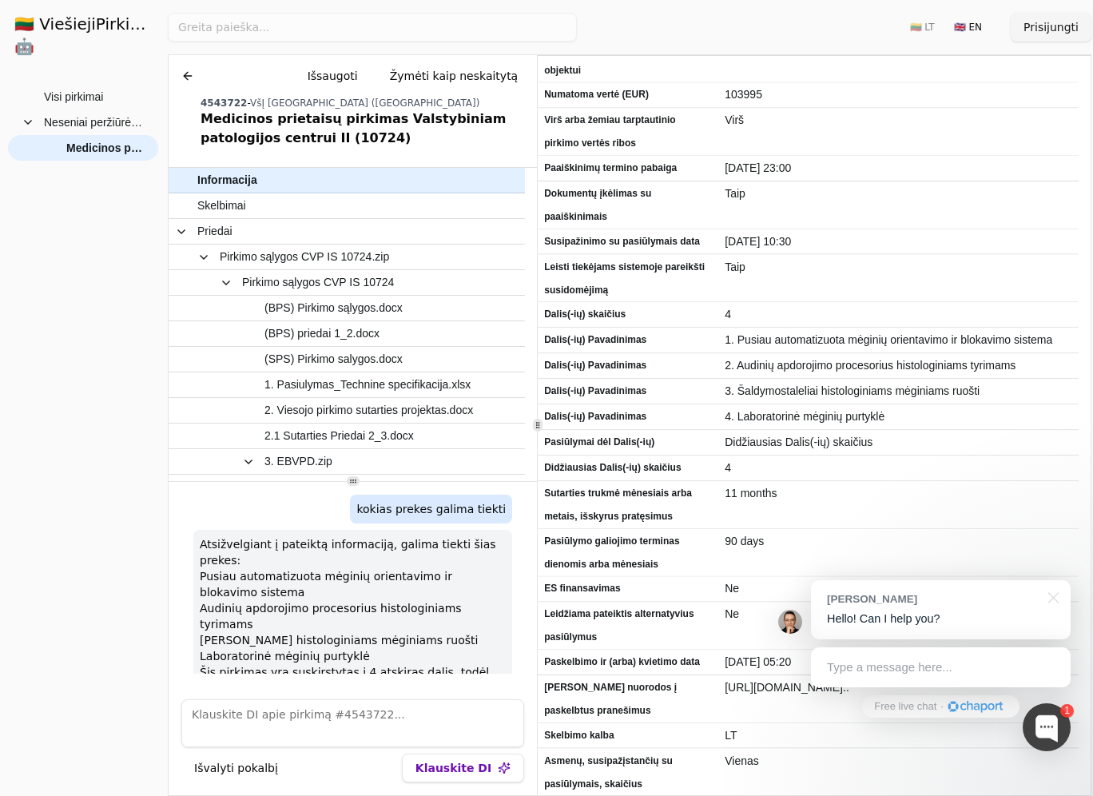
scroll to position [12, 0]
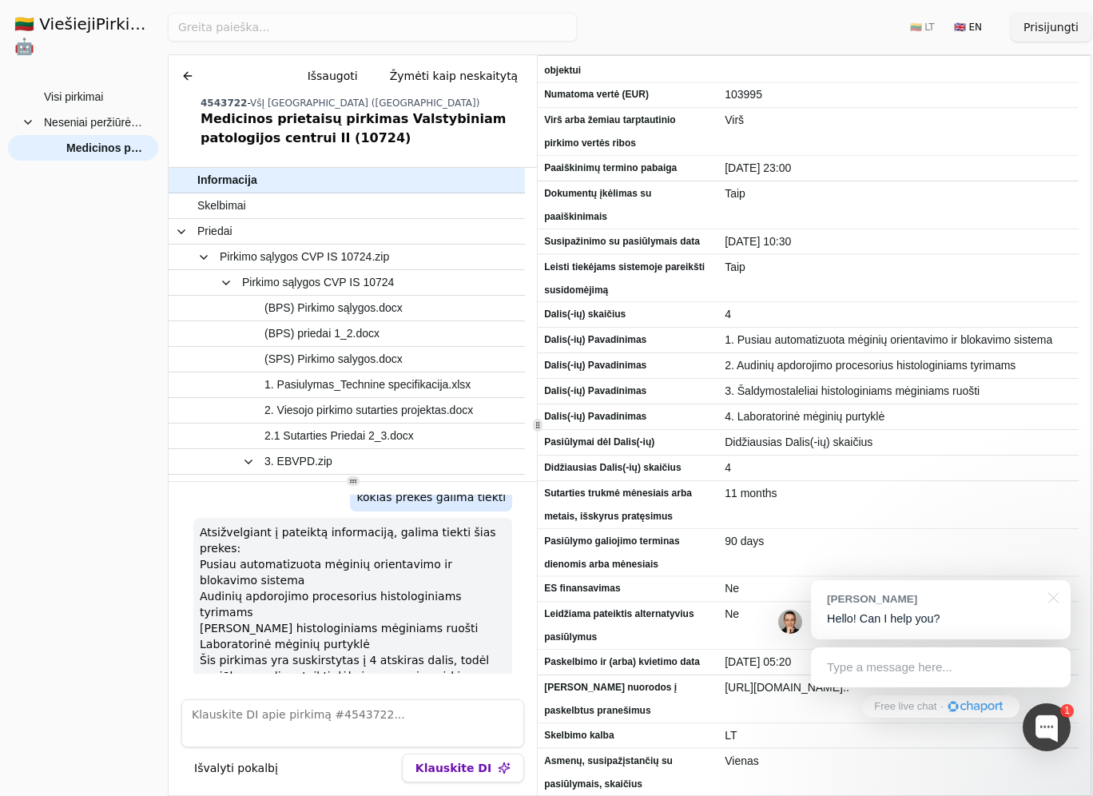
click at [260, 724] on textarea at bounding box center [352, 723] width 343 height 48
type textarea "A"
type textarea "Kokios yra esminės sutarties sąlygos"
click at [431, 775] on button "Klauskite DI" at bounding box center [463, 767] width 122 height 29
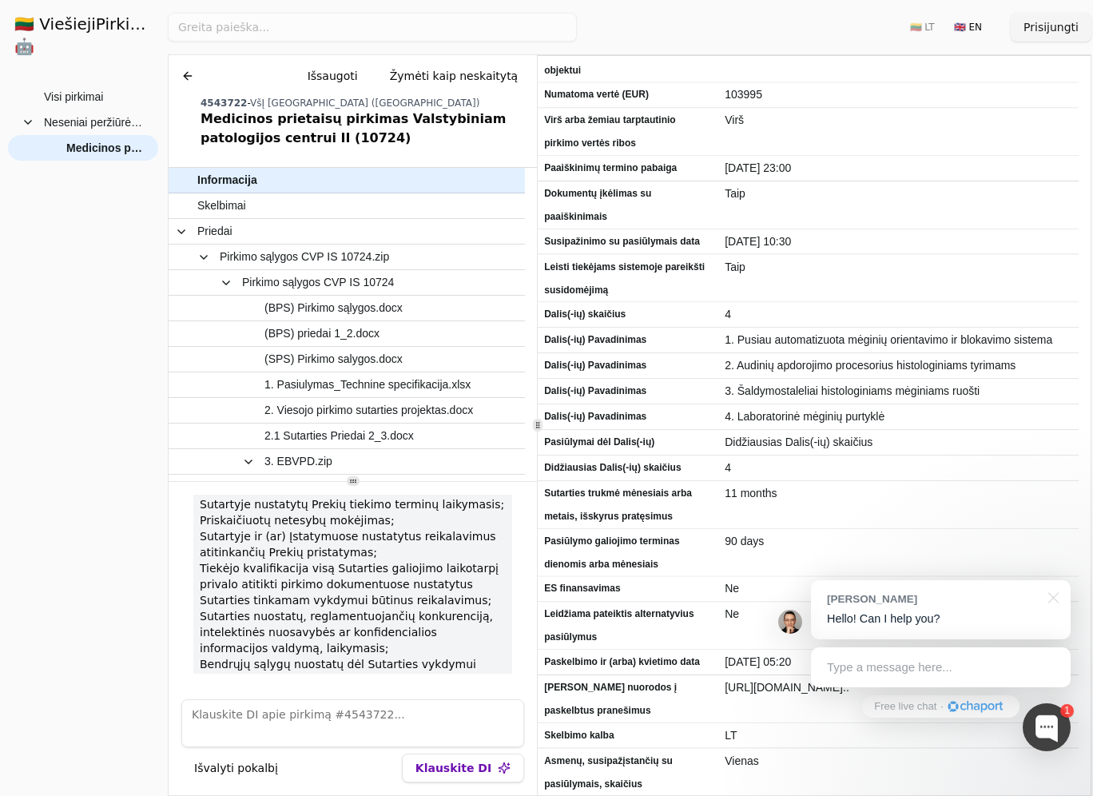
scroll to position [338, 0]
